Goal: Find specific page/section: Find specific page/section

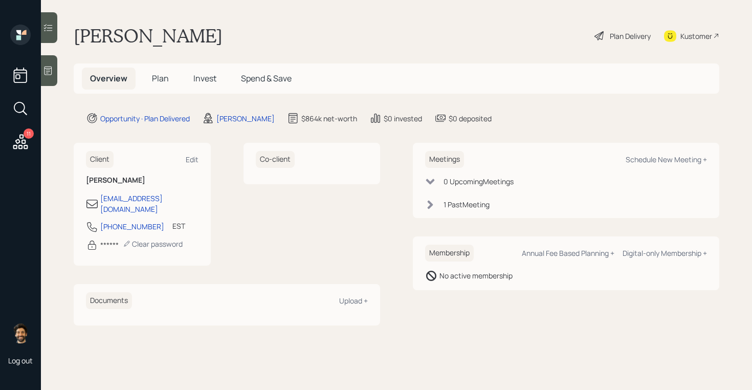
click at [165, 72] on h5 "Plan" at bounding box center [160, 79] width 33 height 22
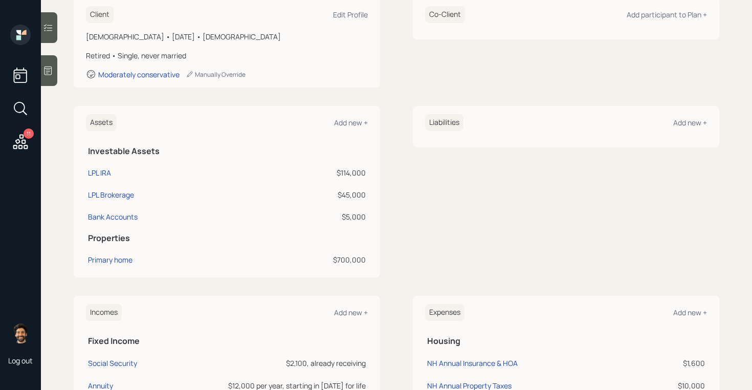
scroll to position [161, 0]
